Goal: Transaction & Acquisition: Book appointment/travel/reservation

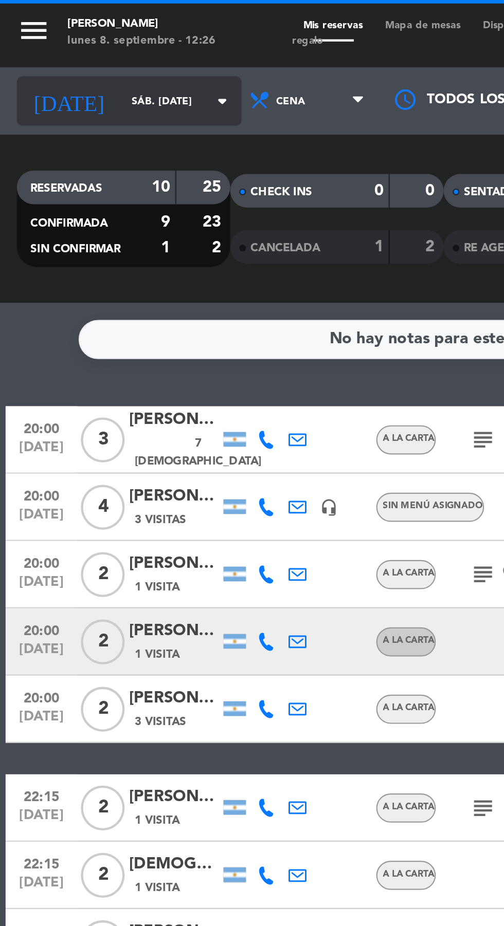
click at [55, 44] on input "sáb. [DATE]" at bounding box center [87, 47] width 65 height 16
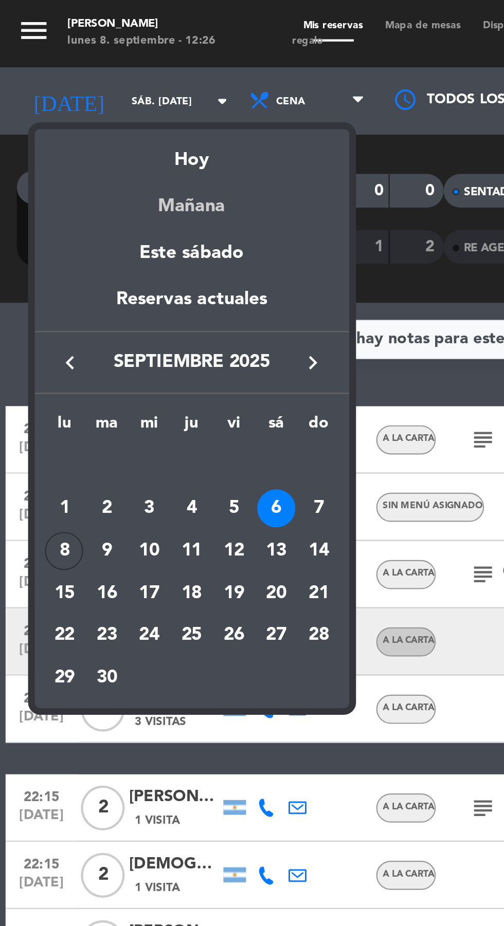
click at [82, 97] on div "Mañana" at bounding box center [88, 90] width 144 height 21
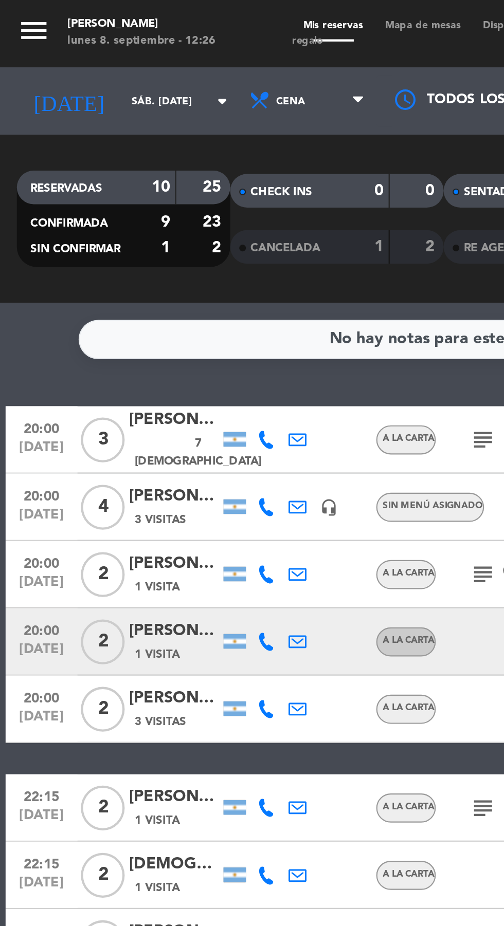
type input "[DATE] sep."
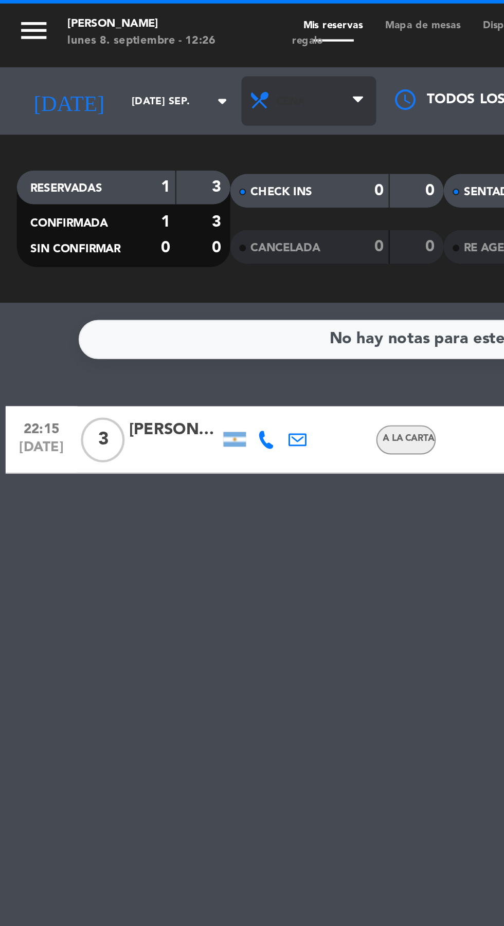
click at [128, 40] on span "Cena" at bounding box center [141, 46] width 62 height 23
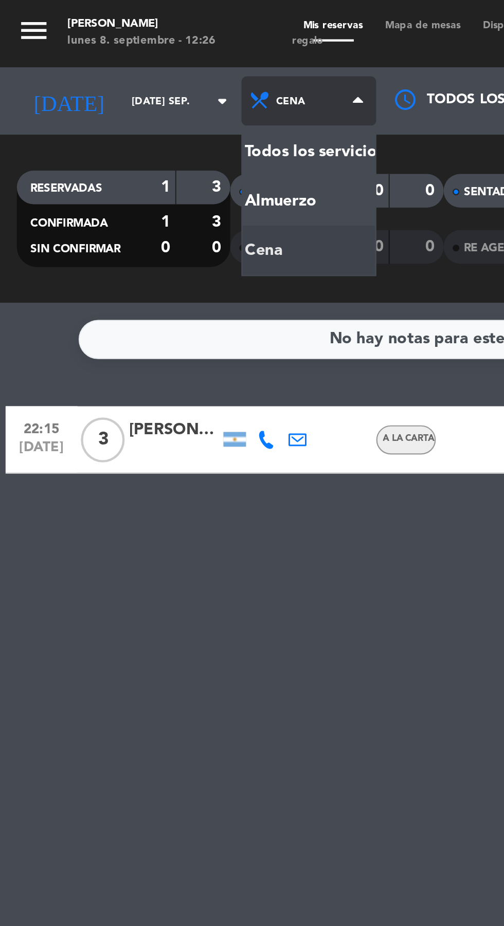
click at [110, 90] on div "menu Chocho Sushi lunes 8. septiembre - 12:26 Mis reservas Mapa de mesas Dispon…" at bounding box center [252, 69] width 504 height 139
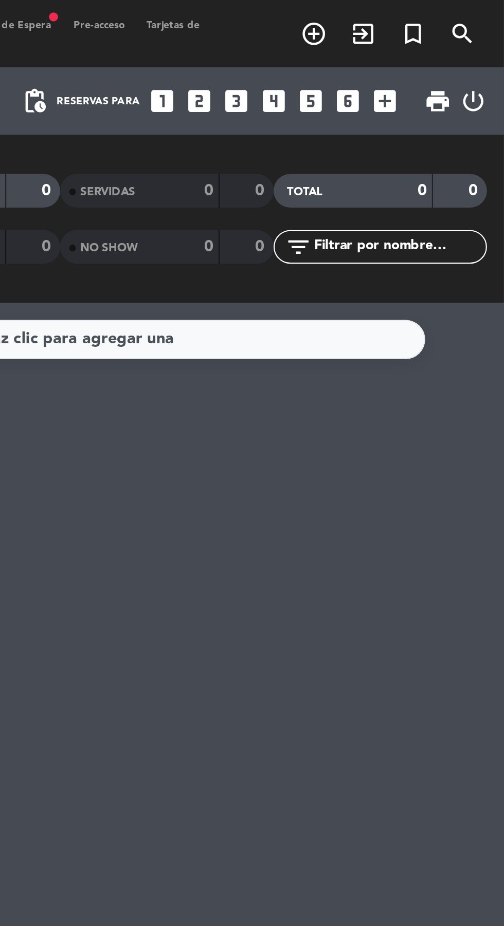
click at [377, 43] on icon "looks_3" at bounding box center [381, 46] width 13 height 13
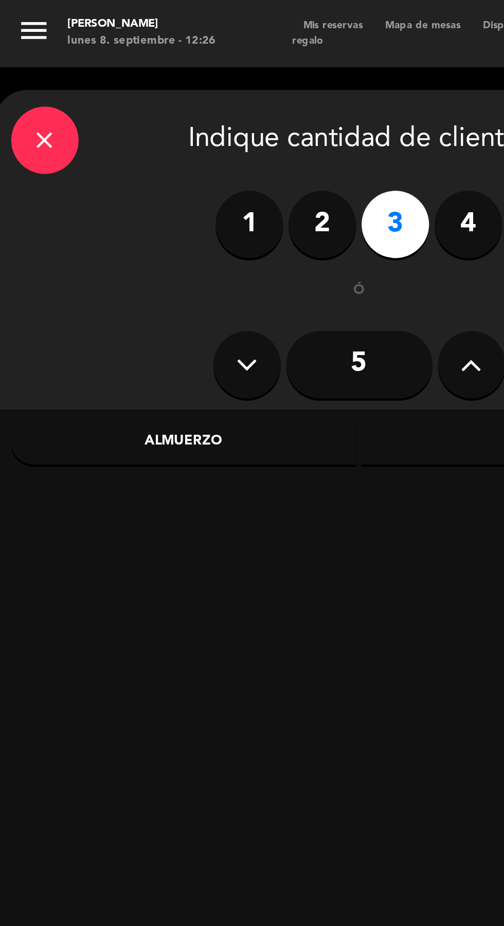
click at [81, 192] on div "Almuerzo" at bounding box center [84, 202] width 158 height 21
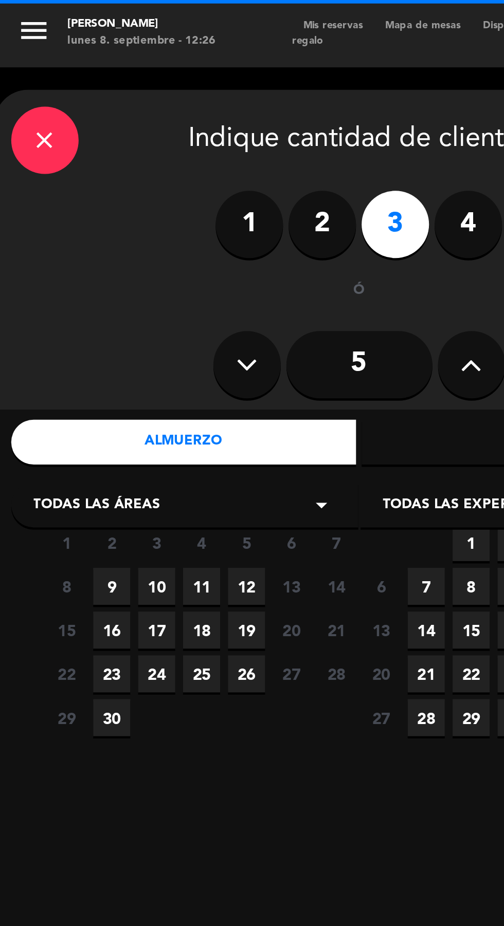
click at [50, 232] on span "Todas las áreas" at bounding box center [44, 232] width 58 height 10
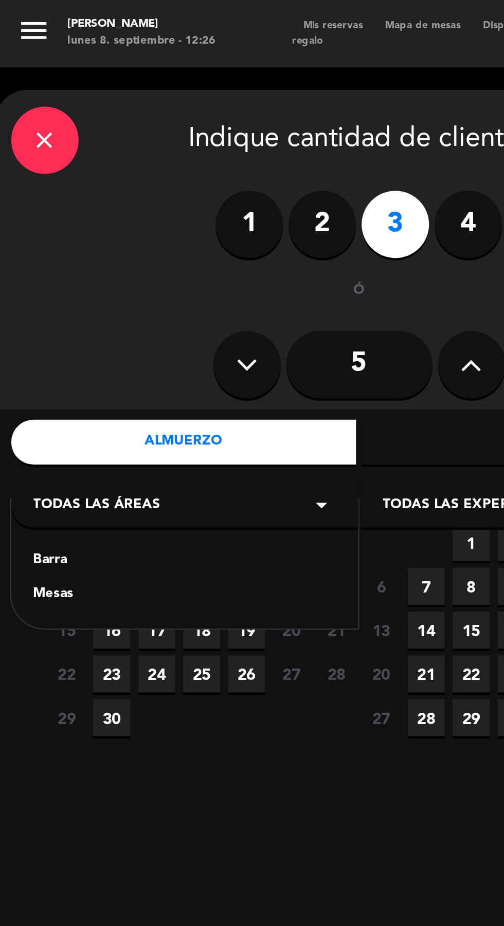
click at [22, 273] on div "Mesas" at bounding box center [84, 272] width 138 height 10
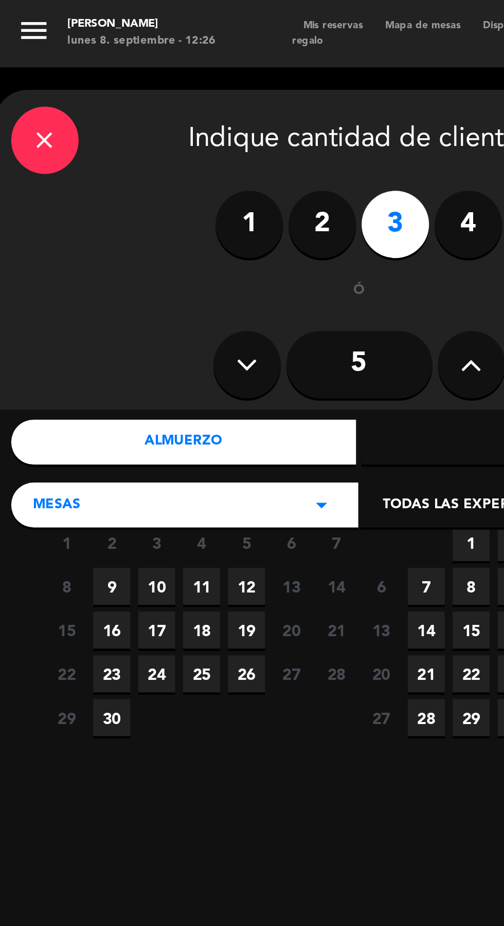
click at [52, 267] on span "9" at bounding box center [51, 268] width 17 height 17
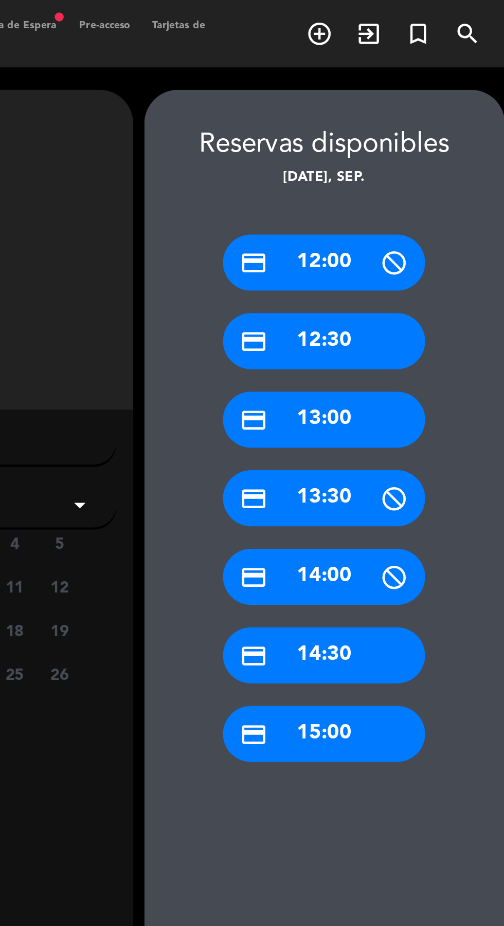
click at [417, 195] on div "credit_card 13:00" at bounding box center [418, 192] width 92 height 26
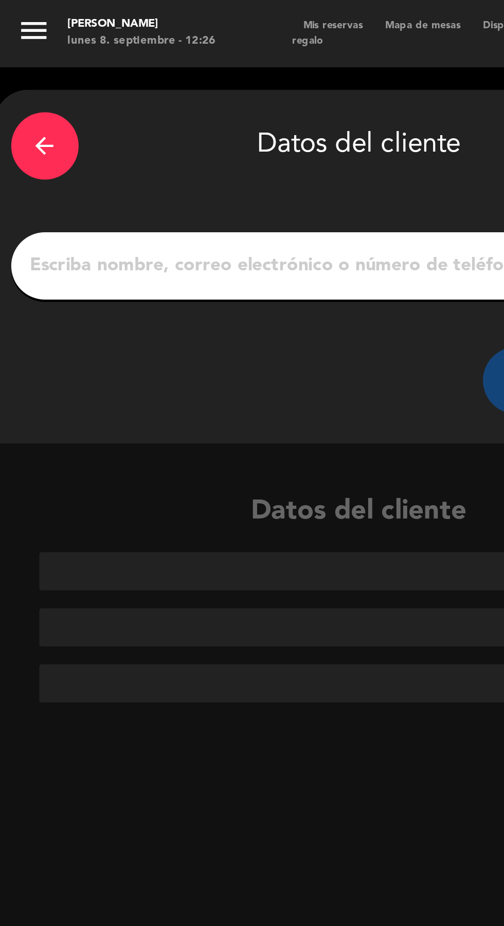
click at [66, 122] on input "1" at bounding box center [164, 122] width 303 height 14
type input "Gaby"
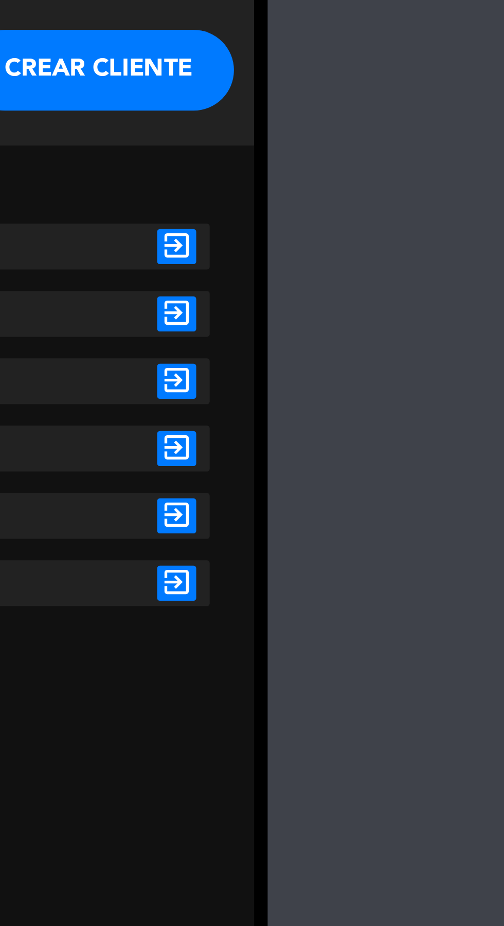
click at [299, 241] on icon "exit_to_app" at bounding box center [301, 241] width 15 height 13
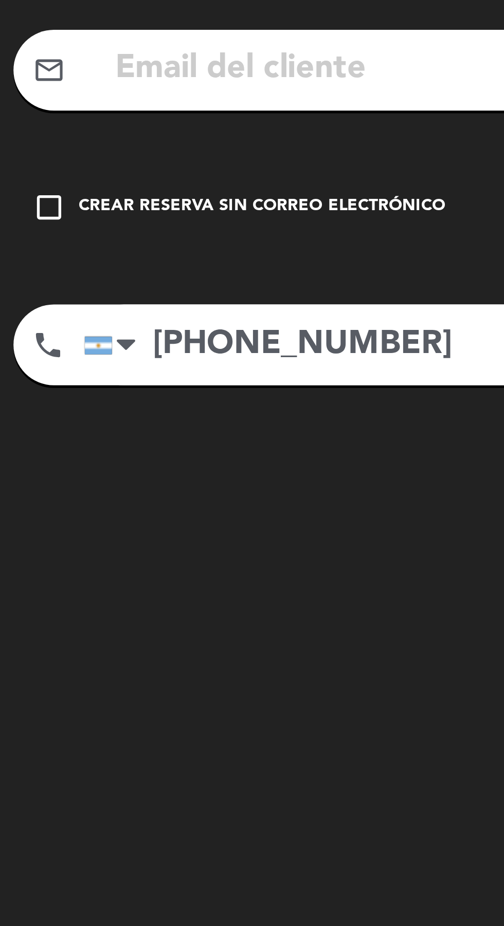
click at [13, 230] on icon "check_box_outline_blank" at bounding box center [19, 226] width 12 height 12
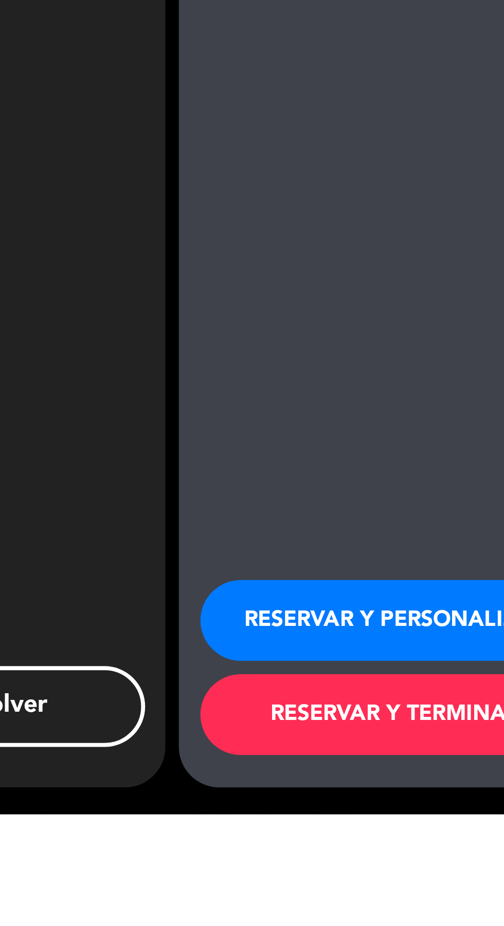
click at [402, 903] on button "RESERVAR Y TERMINAR" at bounding box center [419, 887] width 149 height 31
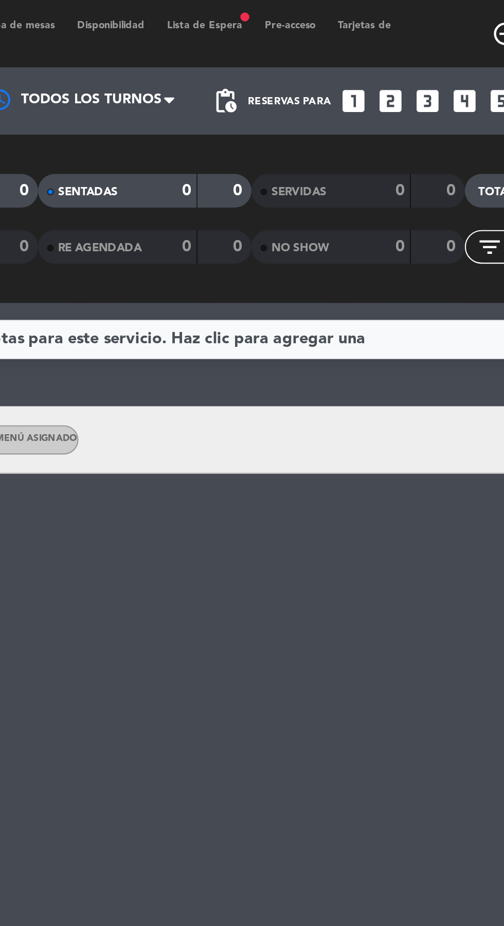
click at [281, 12] on span "Lista de Espera fiber_manual_record" at bounding box center [279, 11] width 45 height 5
